Goal: Information Seeking & Learning: Learn about a topic

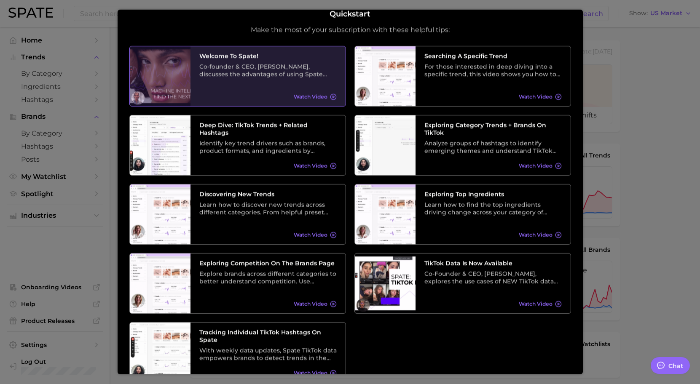
scroll to position [11, 0]
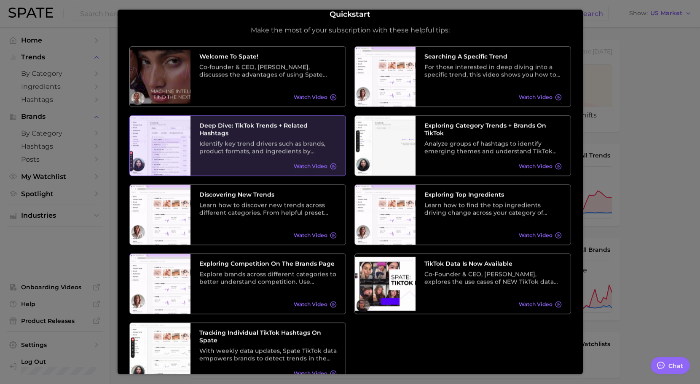
click at [312, 163] on span "Watch Video" at bounding box center [311, 166] width 34 height 6
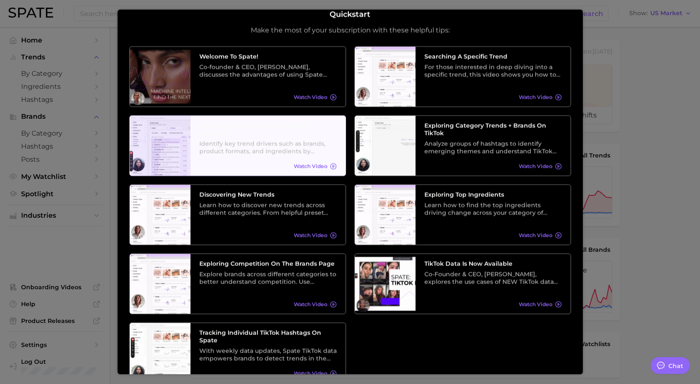
scroll to position [0, 0]
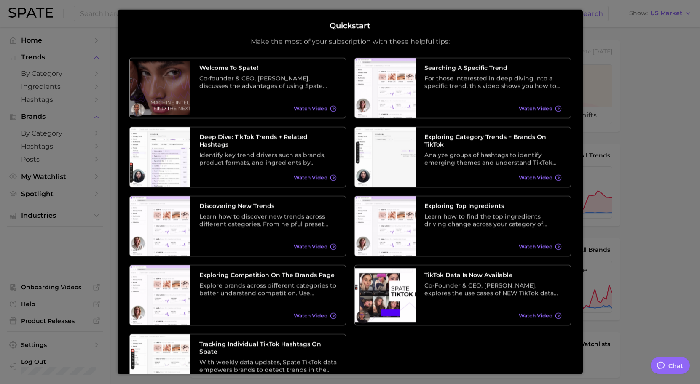
click at [643, 65] on div at bounding box center [350, 336] width 700 height 672
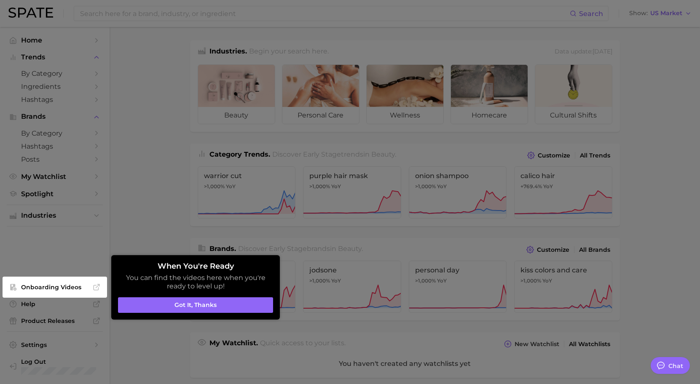
click at [645, 75] on div at bounding box center [350, 336] width 700 height 672
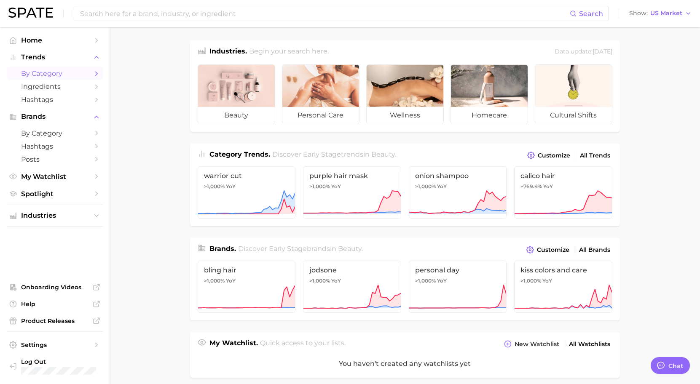
click at [97, 75] on icon "Sidebar" at bounding box center [97, 74] width 8 height 8
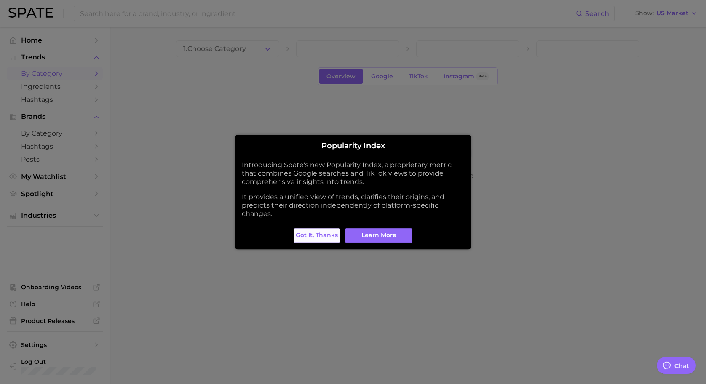
click at [327, 238] on span "Got it, thanks" at bounding box center [317, 235] width 42 height 7
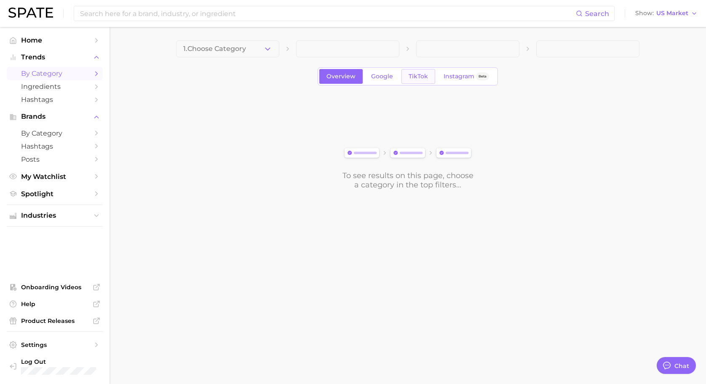
click at [412, 78] on span "TikTok" at bounding box center [418, 76] width 19 height 7
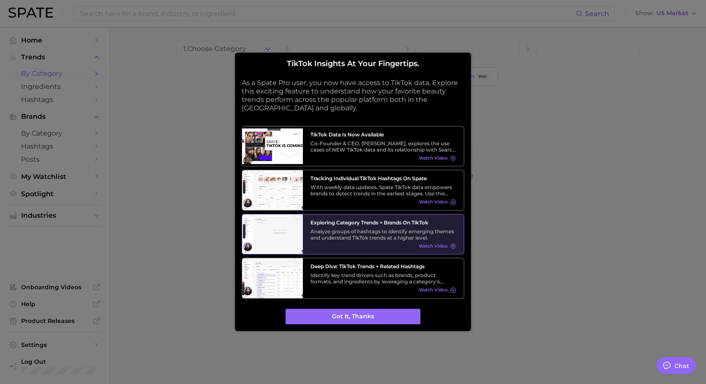
click at [392, 220] on h3 "Exploring Category Trends + Brands on TikTok" at bounding box center [384, 223] width 146 height 6
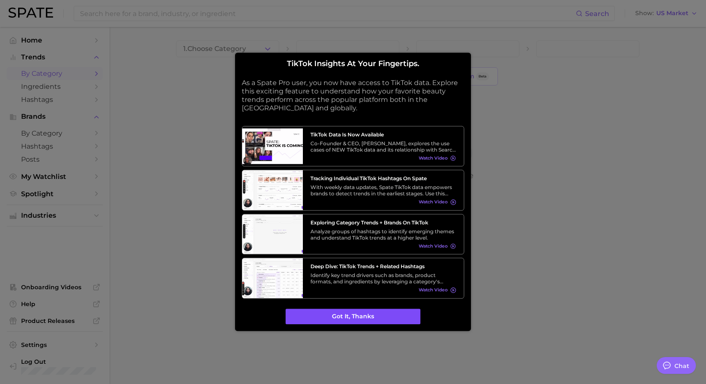
click at [375, 319] on button "Got it, thanks" at bounding box center [353, 317] width 135 height 16
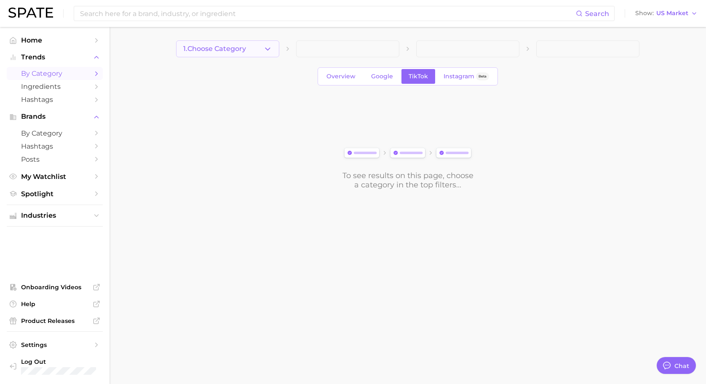
click at [269, 53] on icon "button" at bounding box center [267, 49] width 9 height 9
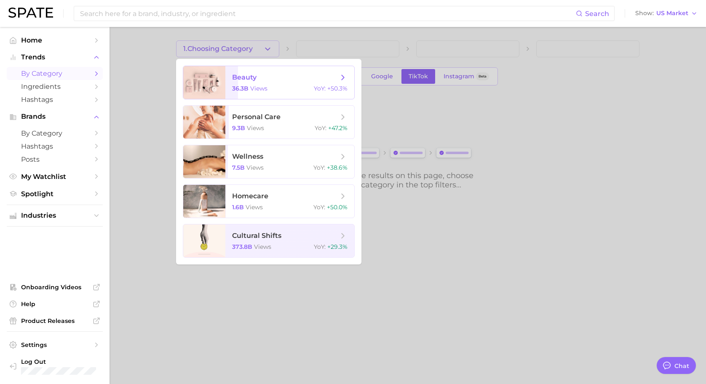
click at [283, 81] on span "beauty" at bounding box center [285, 77] width 106 height 9
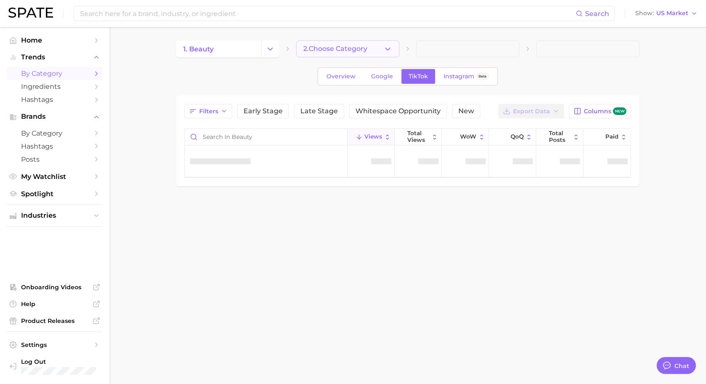
click at [391, 51] on icon "button" at bounding box center [387, 49] width 9 height 9
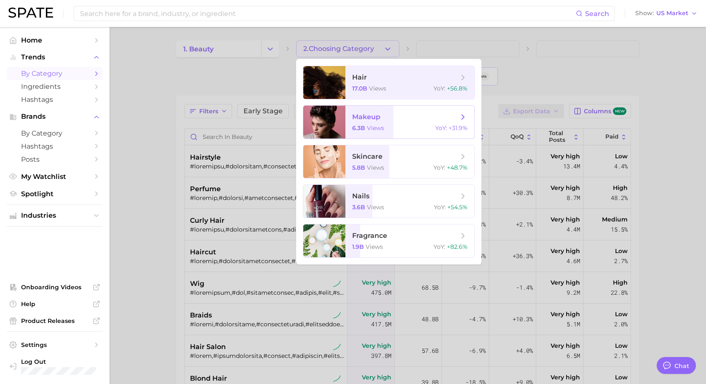
click at [462, 118] on icon at bounding box center [462, 116] width 9 height 9
type textarea "x"
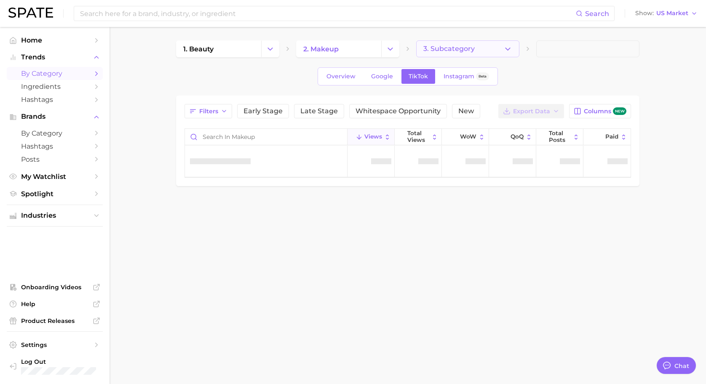
click at [510, 52] on icon "button" at bounding box center [507, 49] width 9 height 9
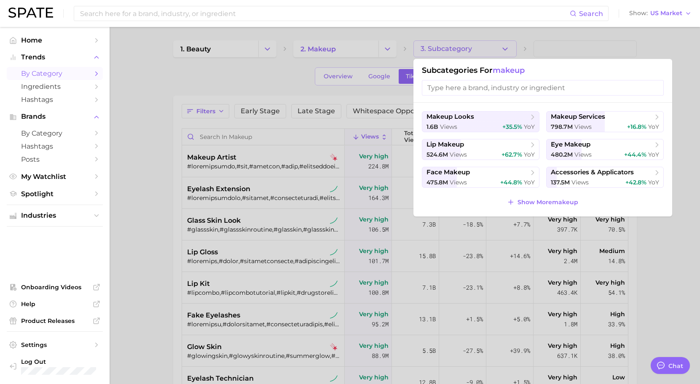
click at [257, 74] on div at bounding box center [350, 192] width 700 height 384
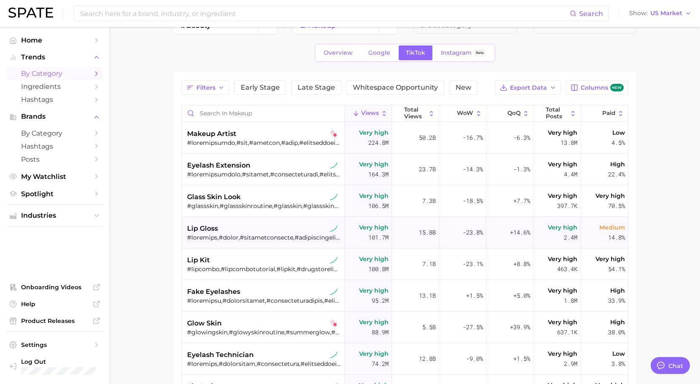
click at [212, 228] on span "lip gloss" at bounding box center [202, 229] width 31 height 10
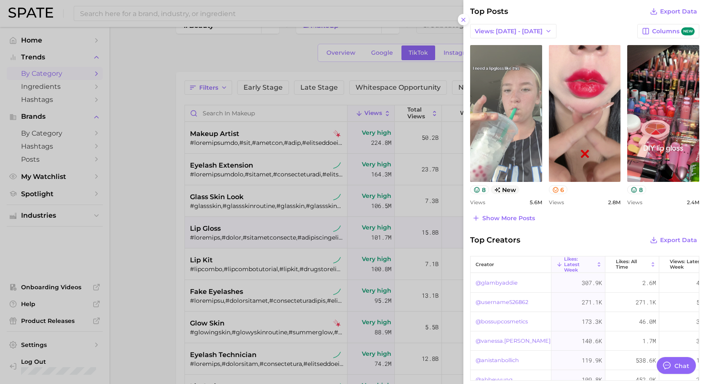
scroll to position [347, 0]
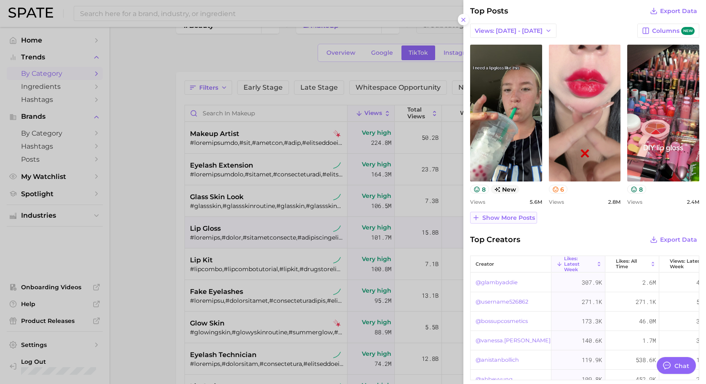
click at [517, 219] on span "Show more posts" at bounding box center [508, 217] width 53 height 7
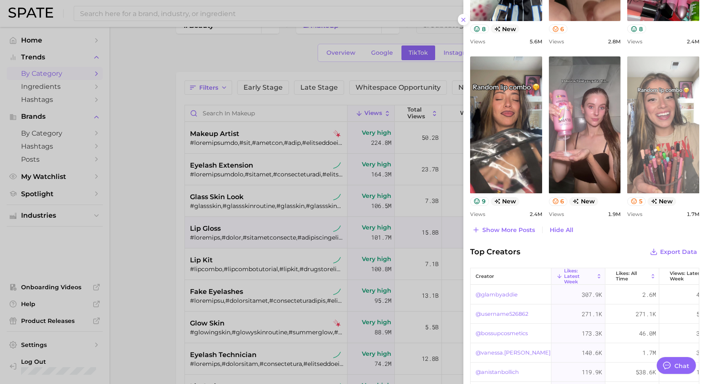
scroll to position [508, 0]
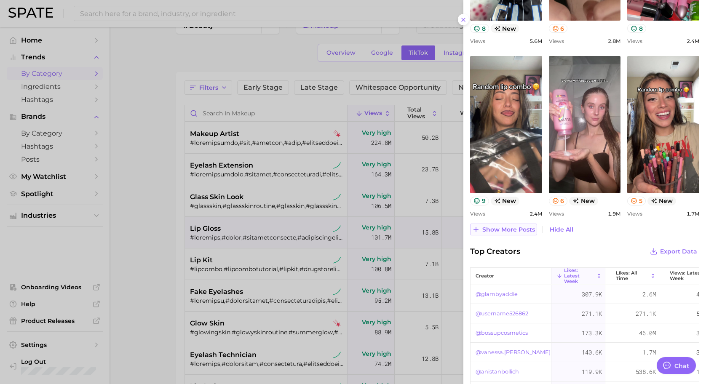
click at [521, 229] on span "Show more posts" at bounding box center [508, 229] width 53 height 7
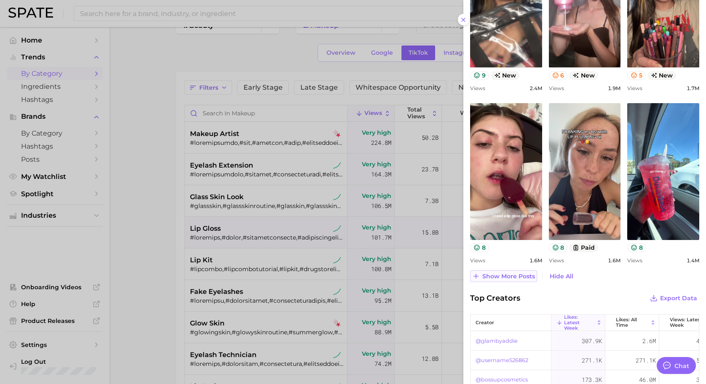
scroll to position [735, 0]
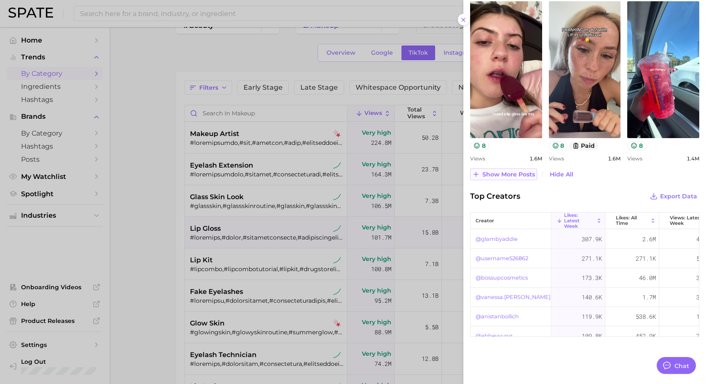
click at [522, 177] on span "Show more posts" at bounding box center [508, 174] width 53 height 7
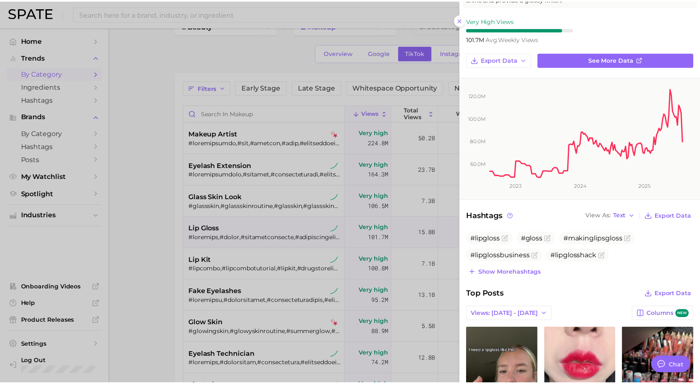
scroll to position [0, 0]
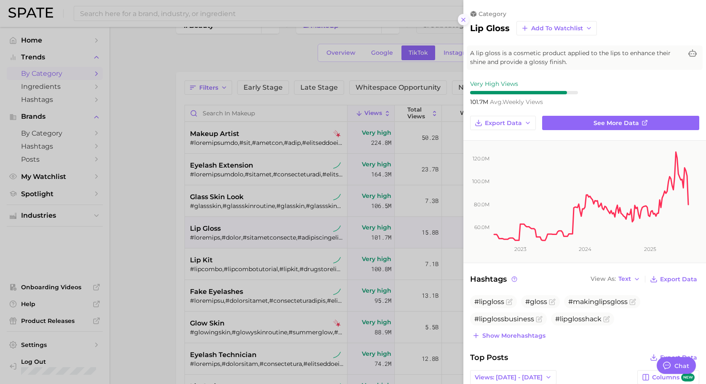
click at [462, 22] on icon at bounding box center [463, 19] width 7 height 7
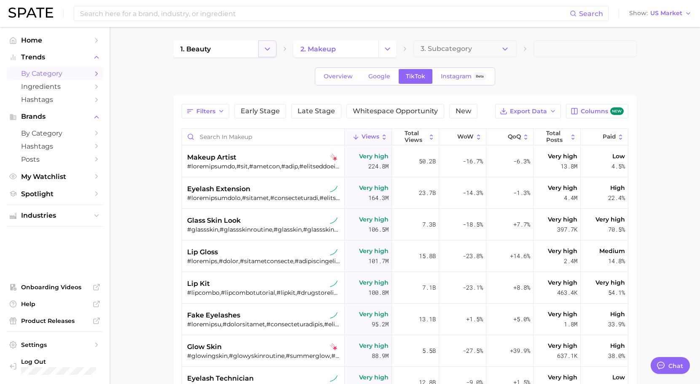
click at [269, 53] on icon "Change Category" at bounding box center [267, 49] width 9 height 9
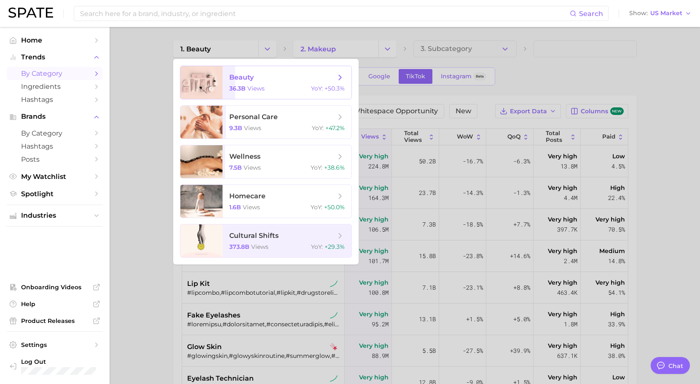
click at [343, 76] on icon at bounding box center [339, 77] width 9 height 9
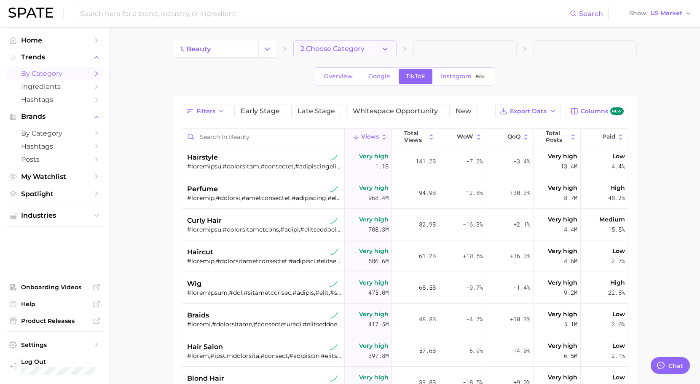
click at [388, 45] on icon "button" at bounding box center [384, 49] width 9 height 9
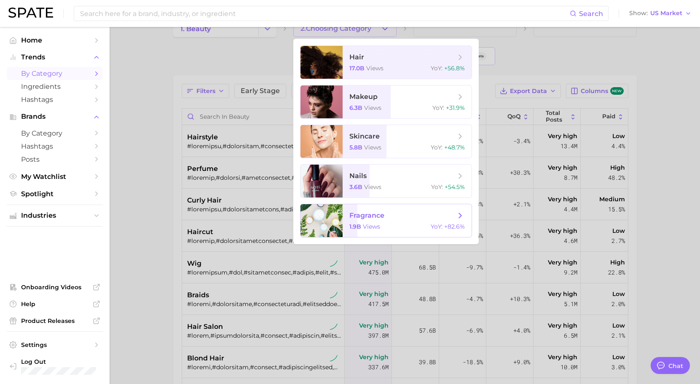
click at [399, 236] on span "fragrance 1.9b views YoY : +82.6%" at bounding box center [407, 220] width 129 height 33
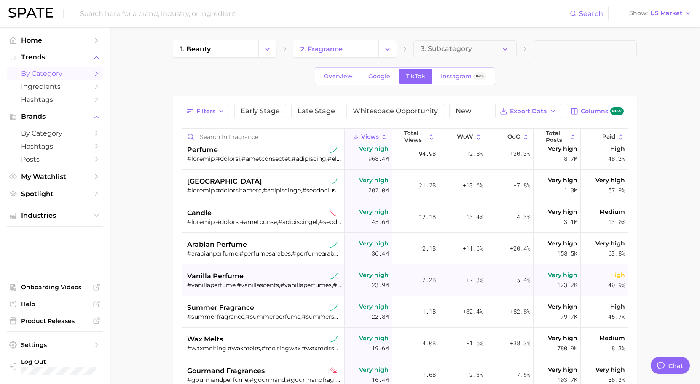
click at [284, 273] on div "vanilla perfume" at bounding box center [264, 276] width 154 height 10
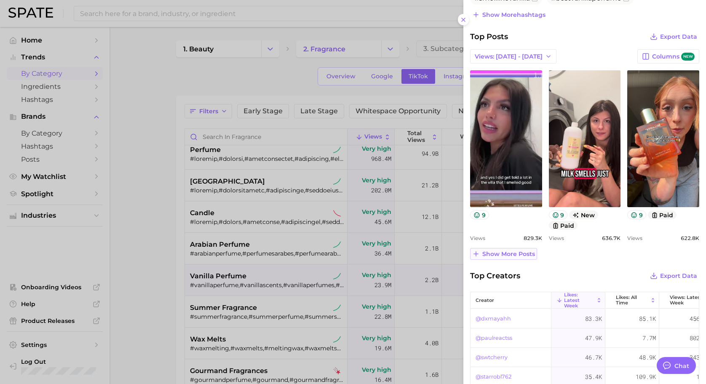
click at [524, 253] on span "Show more posts" at bounding box center [508, 254] width 53 height 7
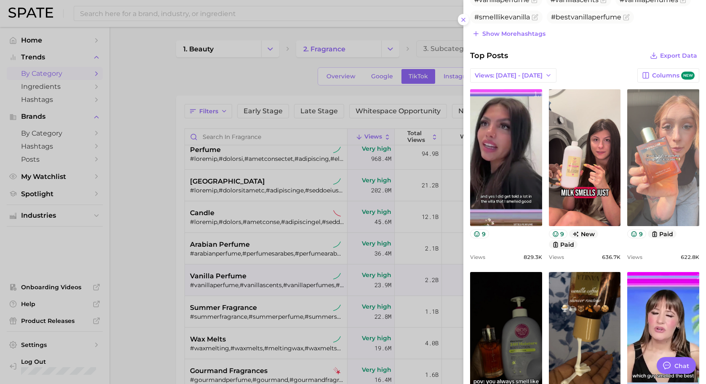
click at [653, 128] on link "view post on TikTok" at bounding box center [663, 157] width 72 height 137
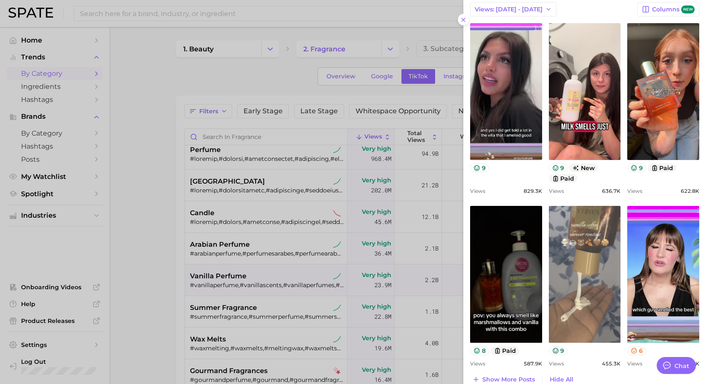
scroll to position [368, 0]
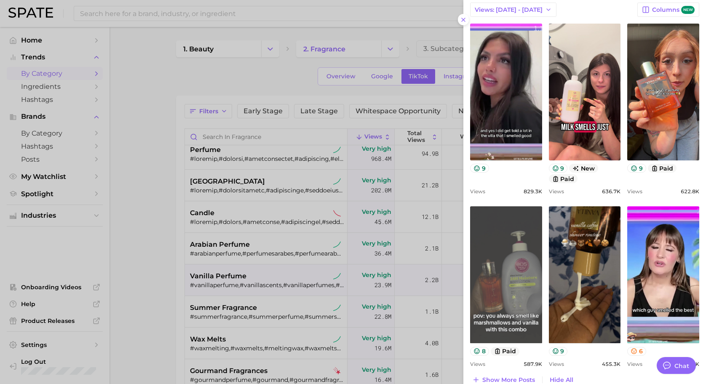
click at [531, 241] on link "view post on TikTok" at bounding box center [506, 274] width 72 height 137
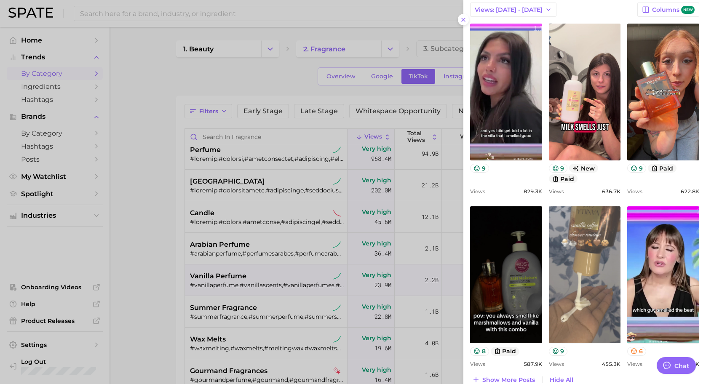
click at [582, 256] on link "view post on TikTok" at bounding box center [585, 274] width 72 height 137
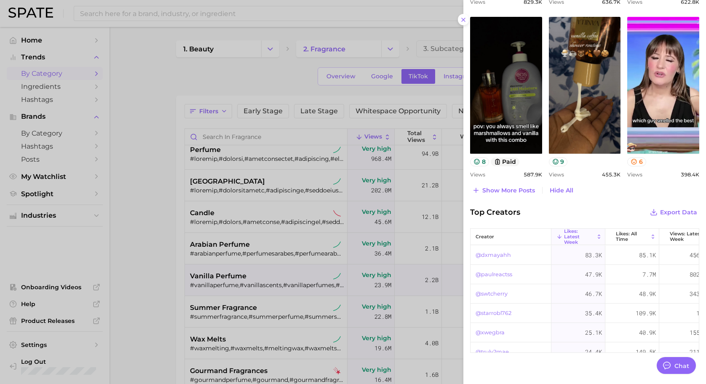
scroll to position [573, 0]
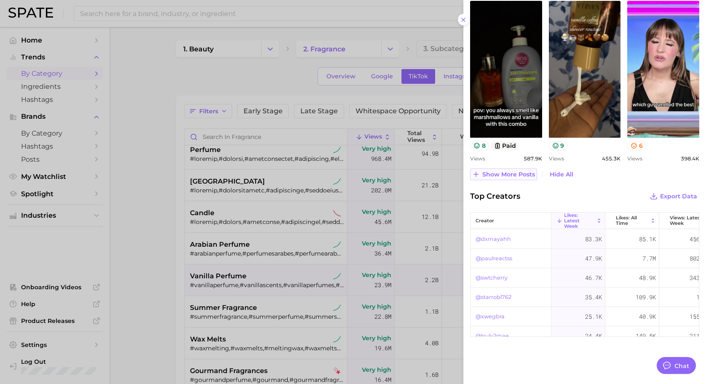
click at [530, 179] on button "Show more posts" at bounding box center [503, 175] width 67 height 12
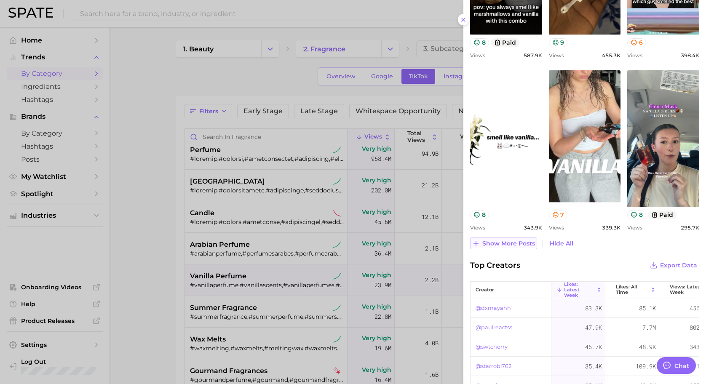
scroll to position [684, 0]
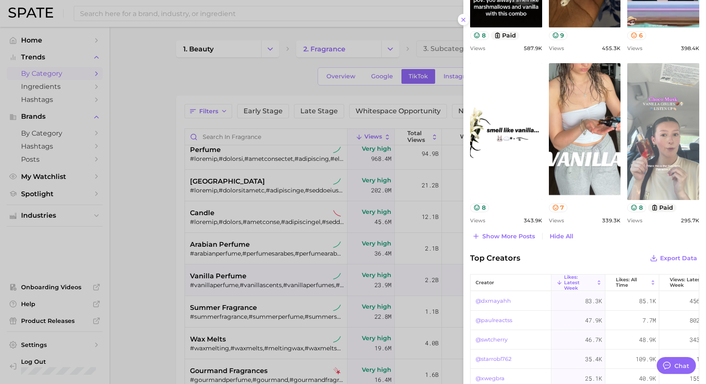
click at [642, 135] on link "view post on TikTok" at bounding box center [663, 131] width 72 height 137
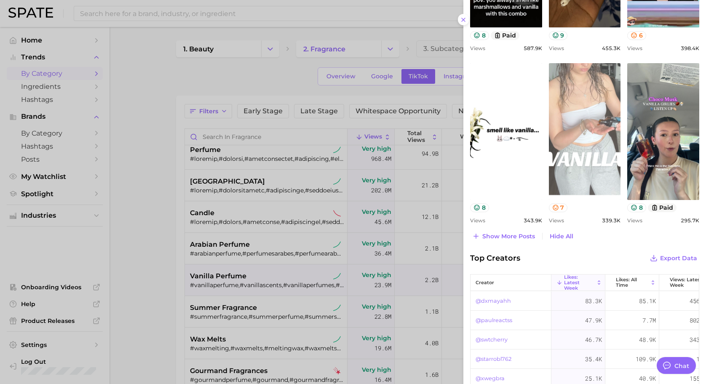
click at [596, 122] on link "view post on TikTok" at bounding box center [585, 131] width 72 height 137
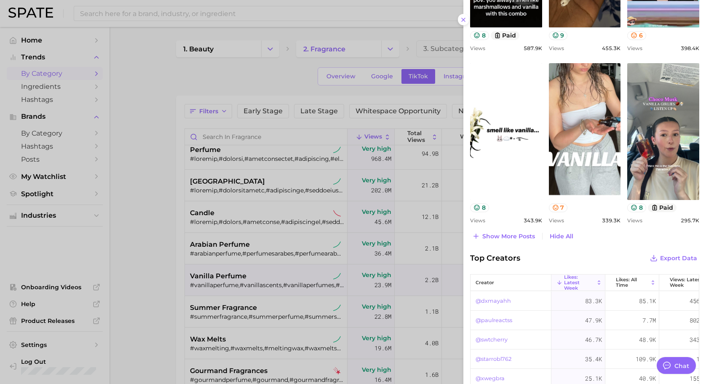
scroll to position [743, 0]
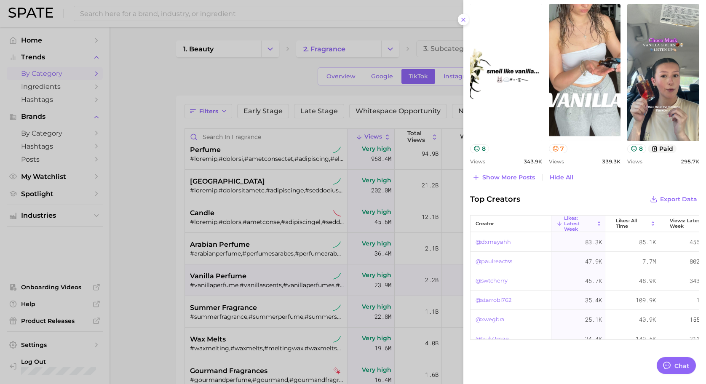
click at [496, 281] on link "@swtcherry" at bounding box center [492, 281] width 32 height 10
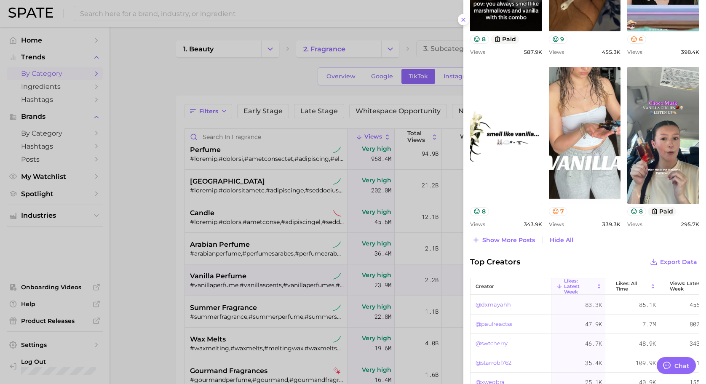
scroll to position [684, 0]
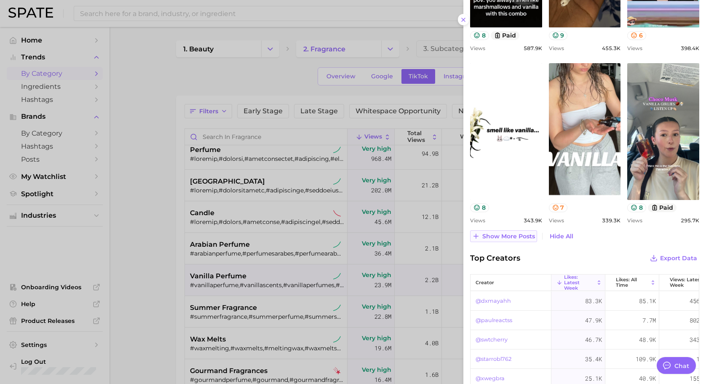
click at [516, 234] on span "Show more posts" at bounding box center [508, 236] width 53 height 7
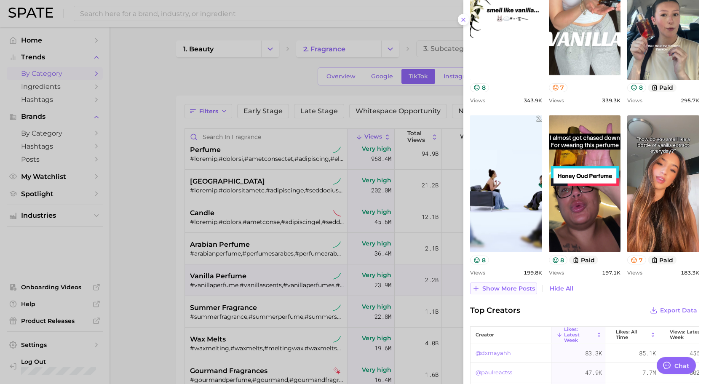
scroll to position [804, 0]
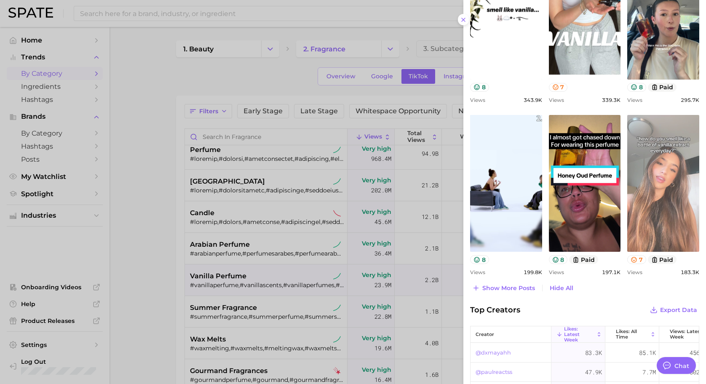
click at [642, 204] on link "view post on TikTok" at bounding box center [663, 183] width 72 height 137
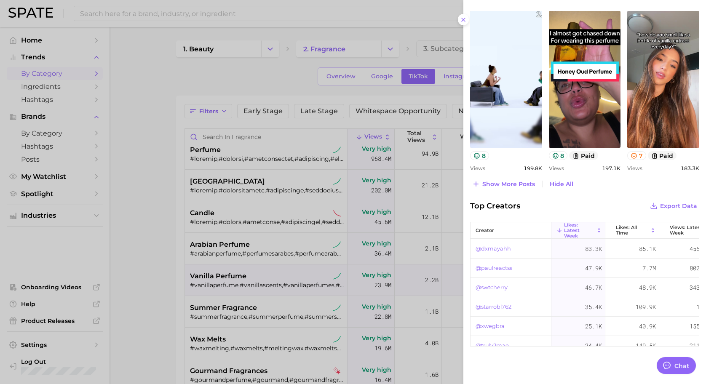
scroll to position [909, 0]
click at [497, 309] on link "@starrobl762" at bounding box center [494, 307] width 36 height 10
click at [496, 327] on link "@xwegbra" at bounding box center [490, 326] width 29 height 10
click at [522, 187] on span "Show more posts" at bounding box center [508, 183] width 53 height 7
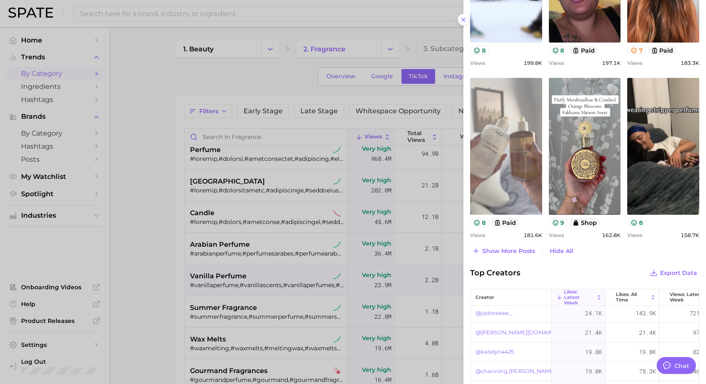
scroll to position [1014, 0]
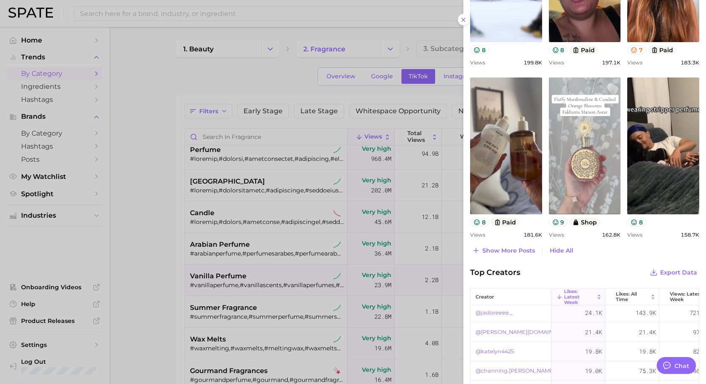
click at [581, 168] on link "view post on TikTok" at bounding box center [585, 146] width 72 height 137
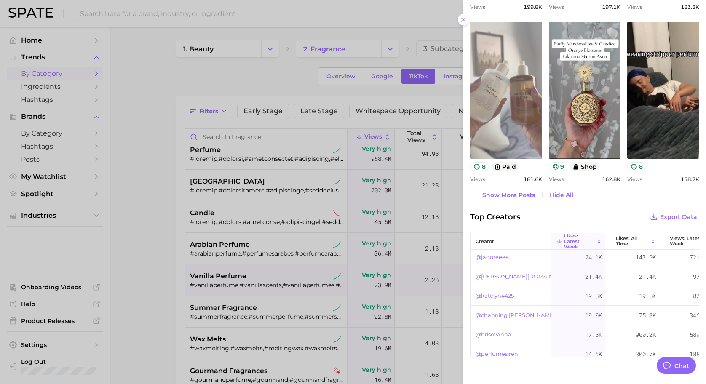
scroll to position [1070, 0]
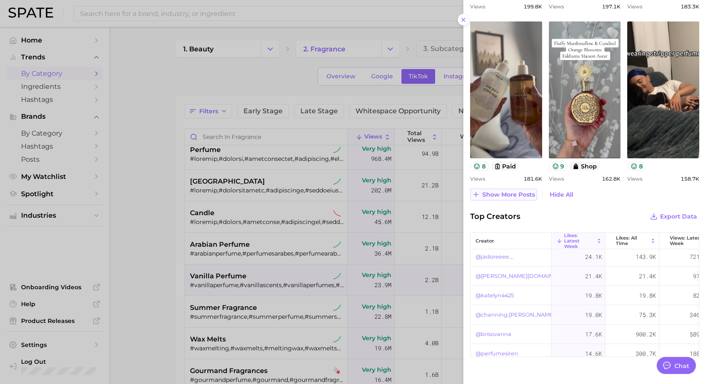
click at [515, 198] on span "Show more posts" at bounding box center [508, 194] width 53 height 7
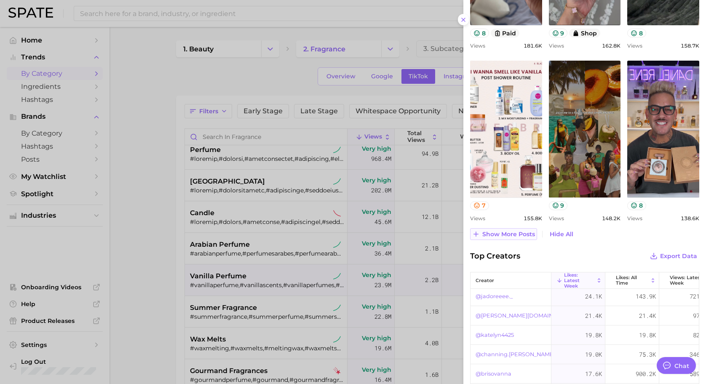
scroll to position [1204, 0]
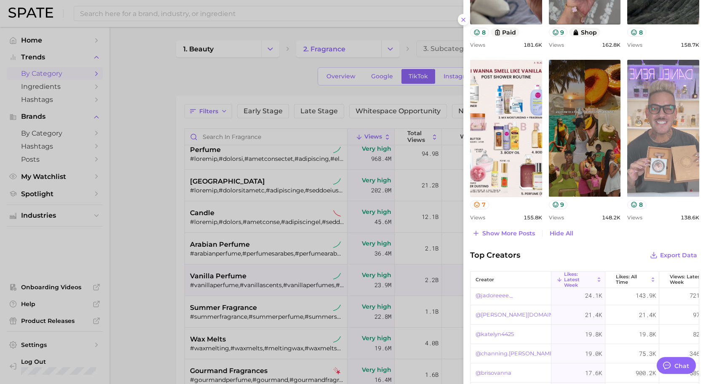
click at [656, 152] on link "view post on TikTok" at bounding box center [663, 128] width 72 height 137
